Goal: Transaction & Acquisition: Book appointment/travel/reservation

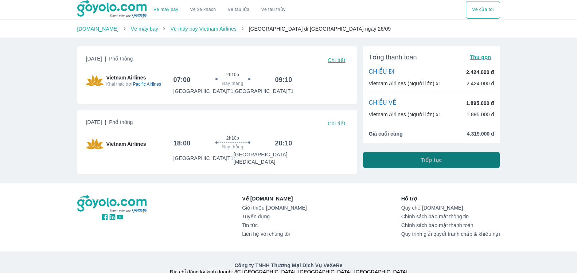
drag, startPoint x: 417, startPoint y: 165, endPoint x: 264, endPoint y: 227, distance: 165.6
click at [418, 165] on button "Tiếp tục" at bounding box center [431, 160] width 137 height 16
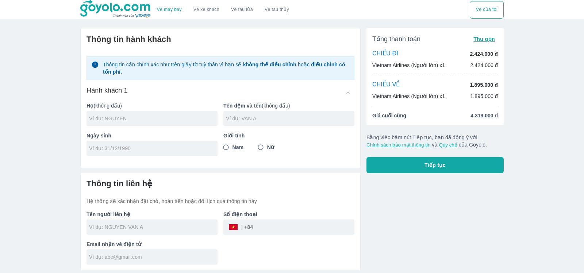
click at [422, 224] on div "Tổng thanh toán Thu gọn CHIỀU ĐI 2.424.000 đ Vietnam Airlines (Người lớn) x1 2.…" at bounding box center [431, 146] width 143 height 249
click at [484, 38] on span "Thu gọn" at bounding box center [484, 39] width 22 height 6
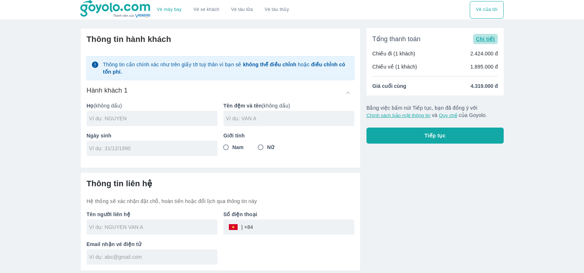
click at [484, 38] on span "Chi tiết" at bounding box center [485, 39] width 19 height 6
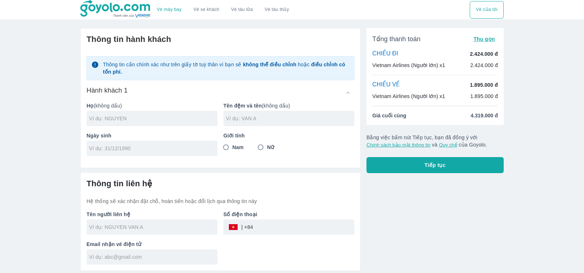
click at [484, 38] on span "Thu gọn" at bounding box center [484, 39] width 22 height 6
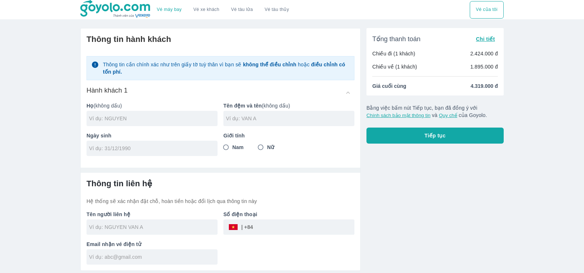
click at [484, 38] on span "Chi tiết" at bounding box center [485, 39] width 19 height 6
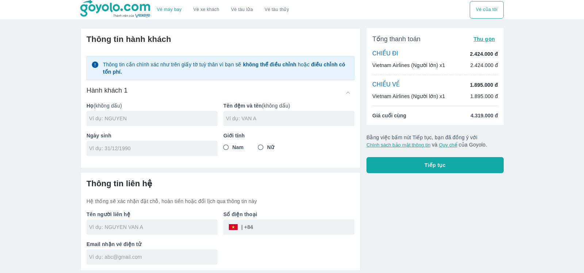
click at [457, 216] on div "Tổng thanh toán Thu gọn CHIỀU ĐI 2.424.000 đ Vietnam Airlines (Người lớn) x1 2.…" at bounding box center [431, 146] width 143 height 249
click at [425, 226] on div "Tổng thanh toán Thu gọn CHIỀU ĐI 2.424.000 đ Vietnam Airlines (Người lớn) x1 2.…" at bounding box center [431, 146] width 143 height 249
